Goal: Task Accomplishment & Management: Use online tool/utility

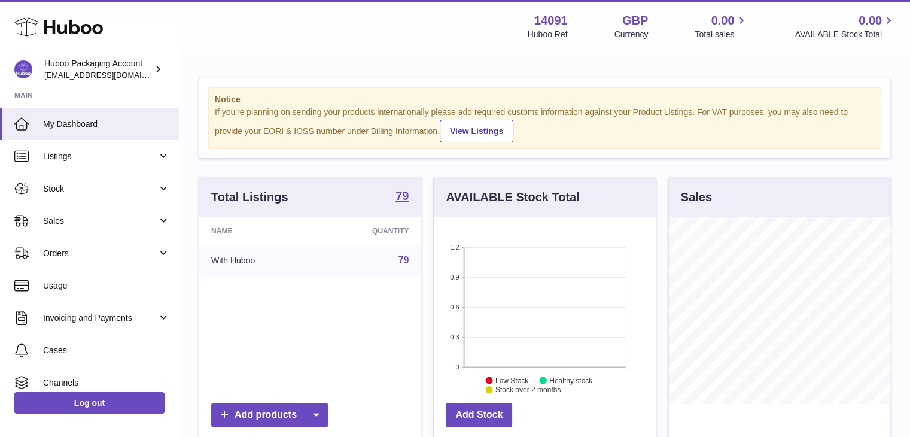
scroll to position [187, 222]
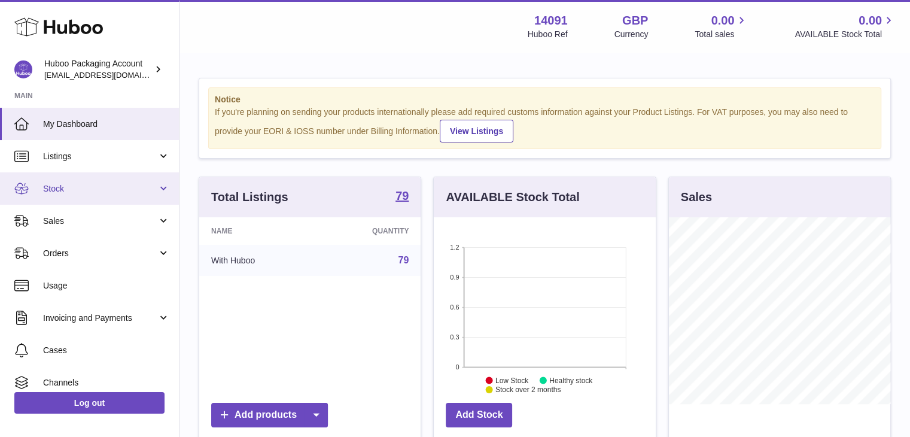
click at [170, 183] on link "Stock" at bounding box center [89, 188] width 179 height 32
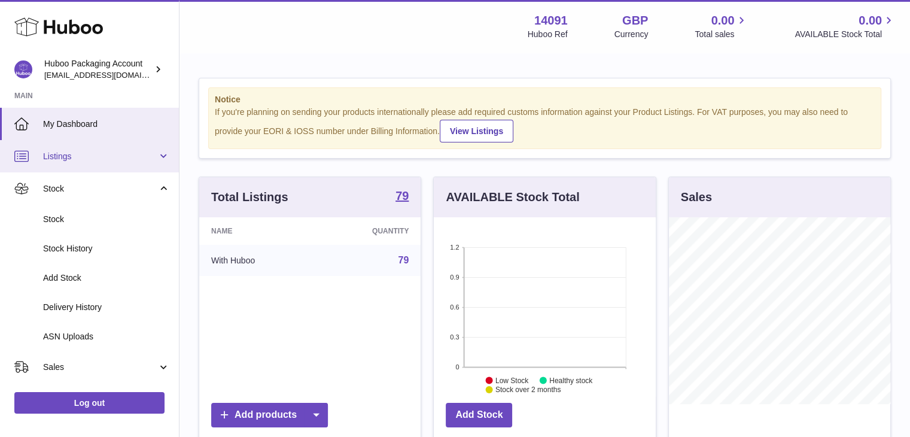
click at [165, 161] on link "Listings" at bounding box center [89, 156] width 179 height 32
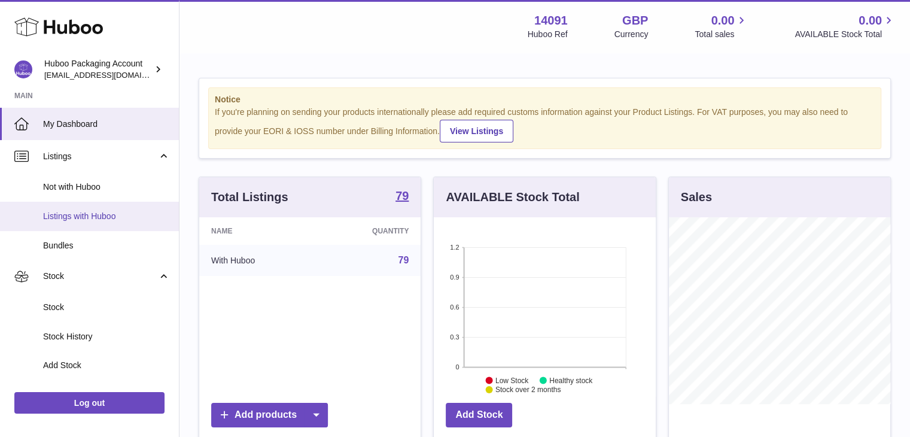
click at [132, 211] on span "Listings with Huboo" at bounding box center [106, 216] width 127 height 11
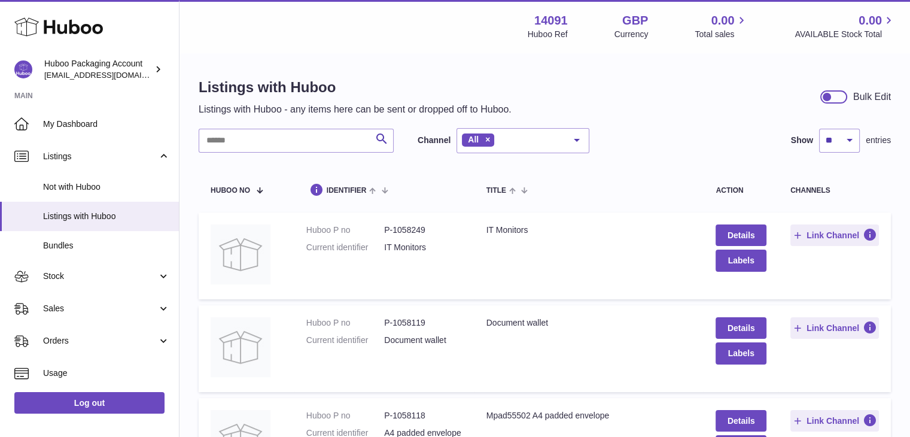
click at [255, 141] on input "text" at bounding box center [296, 141] width 195 height 24
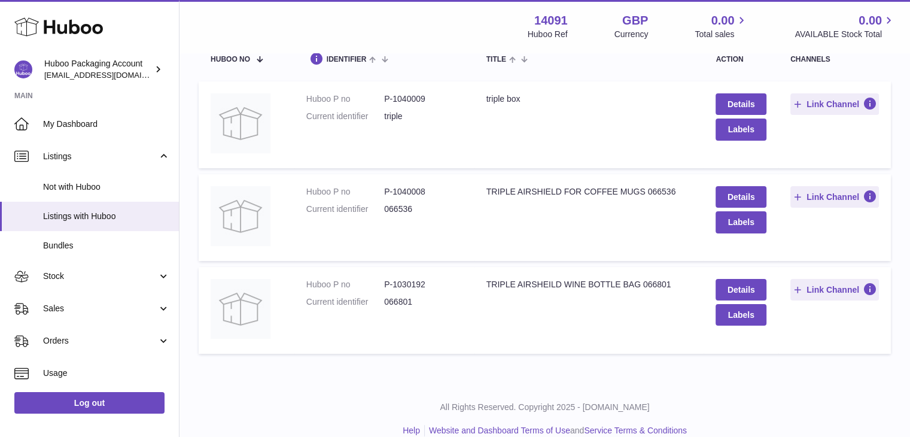
scroll to position [148, 0]
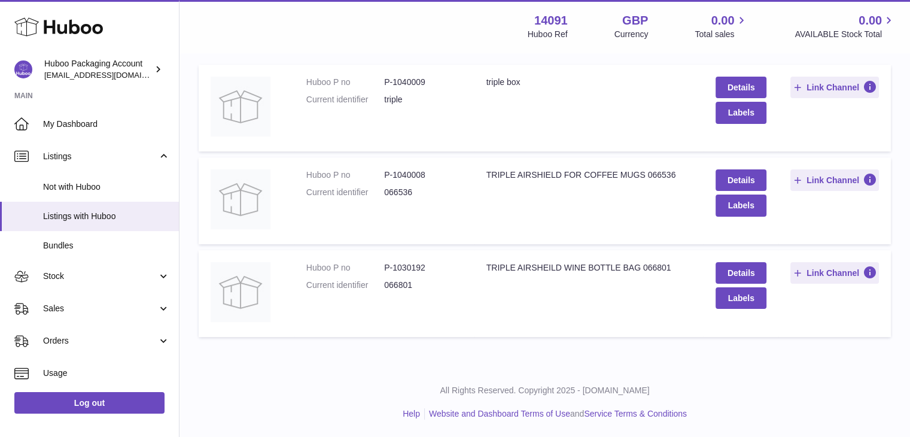
click at [408, 268] on dd "P-1030192" at bounding box center [423, 267] width 78 height 11
copy dd "1030192"
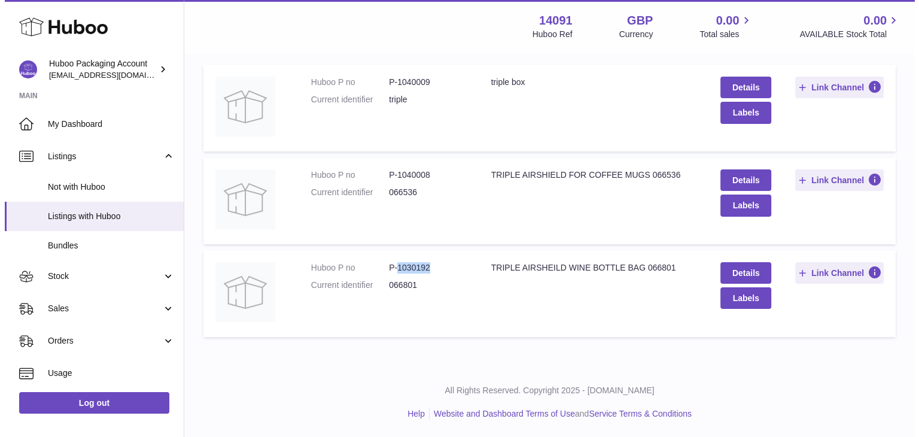
scroll to position [0, 0]
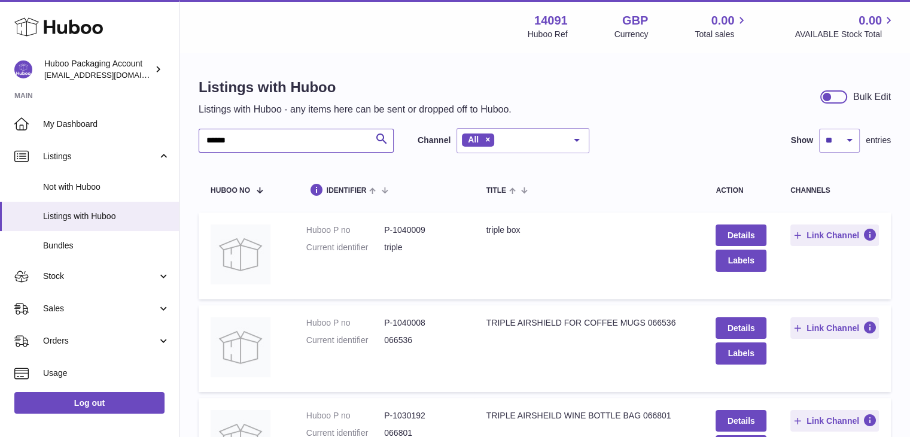
click at [256, 144] on input "******" at bounding box center [296, 141] width 195 height 24
type input "*"
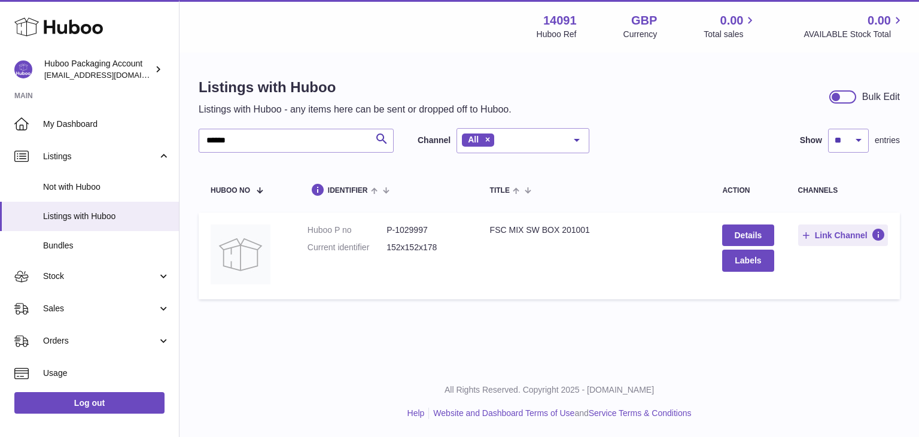
click at [413, 226] on dd "P-1029997" at bounding box center [426, 229] width 79 height 11
copy dd "1029997"
click at [491, 226] on div "FSC MIX SW BOX 201001" at bounding box center [594, 229] width 209 height 11
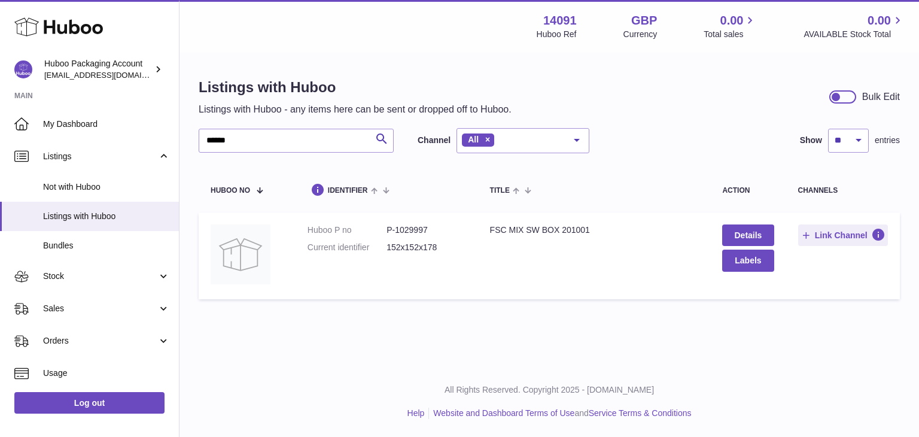
click at [514, 254] on td "Title FSC MIX SW BOX 201001" at bounding box center [594, 256] width 233 height 87
click at [493, 227] on div "FSC MIX SW BOX 201001" at bounding box center [594, 229] width 209 height 11
drag, startPoint x: 493, startPoint y: 227, endPoint x: 590, endPoint y: 226, distance: 97.0
click at [590, 226] on div "FSC MIX SW BOX 201001" at bounding box center [594, 229] width 209 height 11
copy div "FSC MIX SW BOX 201001"
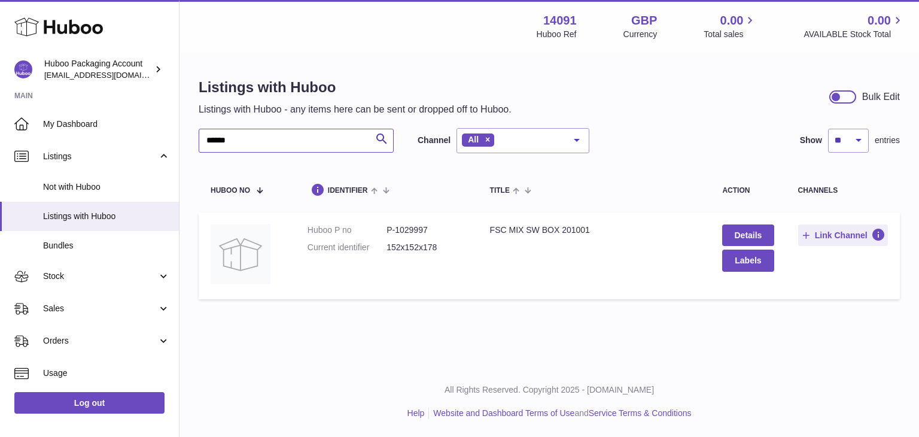
click at [297, 135] on input "******" at bounding box center [296, 141] width 195 height 24
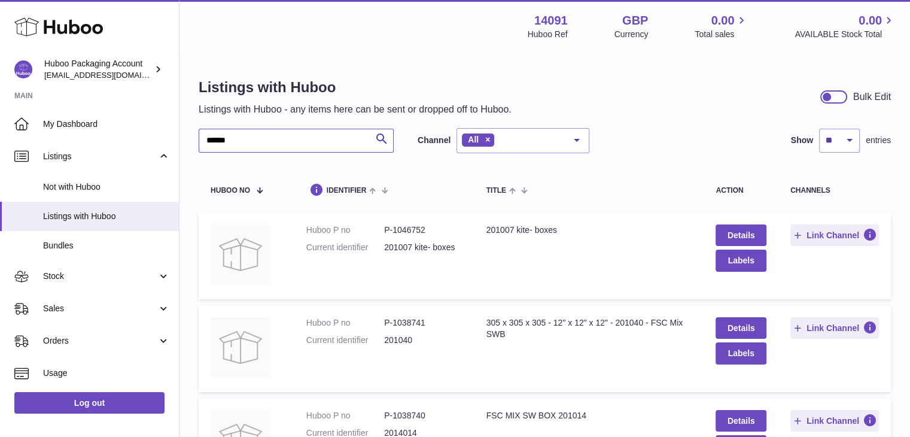
type input "******"
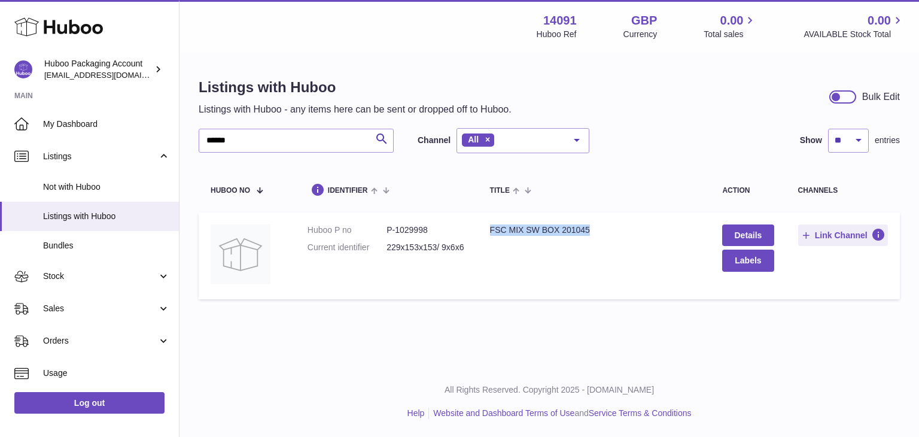
drag, startPoint x: 491, startPoint y: 226, endPoint x: 596, endPoint y: 219, distance: 105.6
click at [596, 219] on td "Title FSC MIX SW BOX 201045" at bounding box center [594, 256] width 233 height 87
copy div "FSC MIX SW BOX 201045"
